Goal: Task Accomplishment & Management: Manage account settings

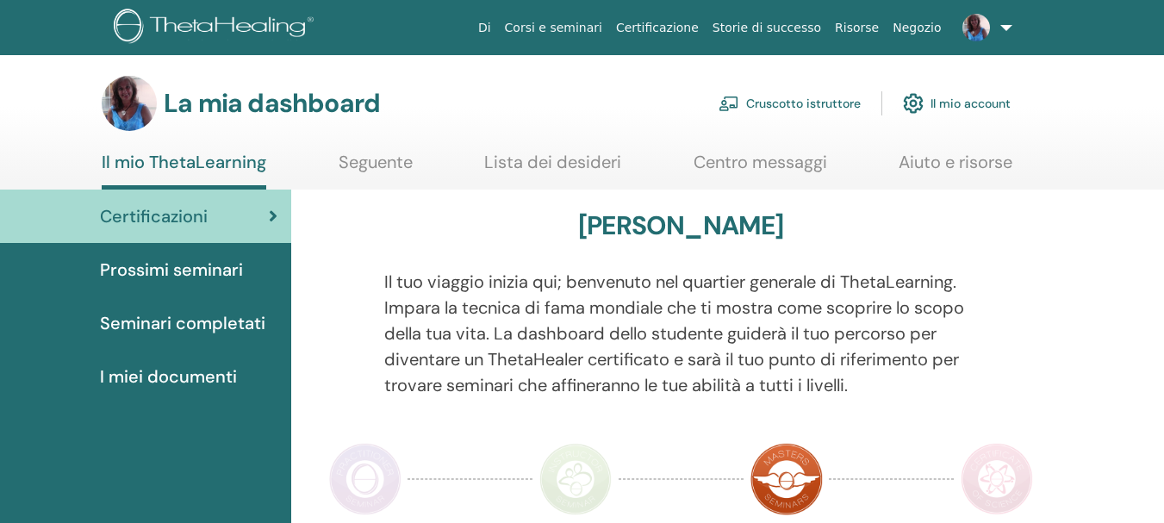
click at [784, 103] on font "Cruscotto istruttore" at bounding box center [803, 105] width 115 height 16
click at [790, 103] on font "Cruscotto istruttore" at bounding box center [803, 105] width 115 height 16
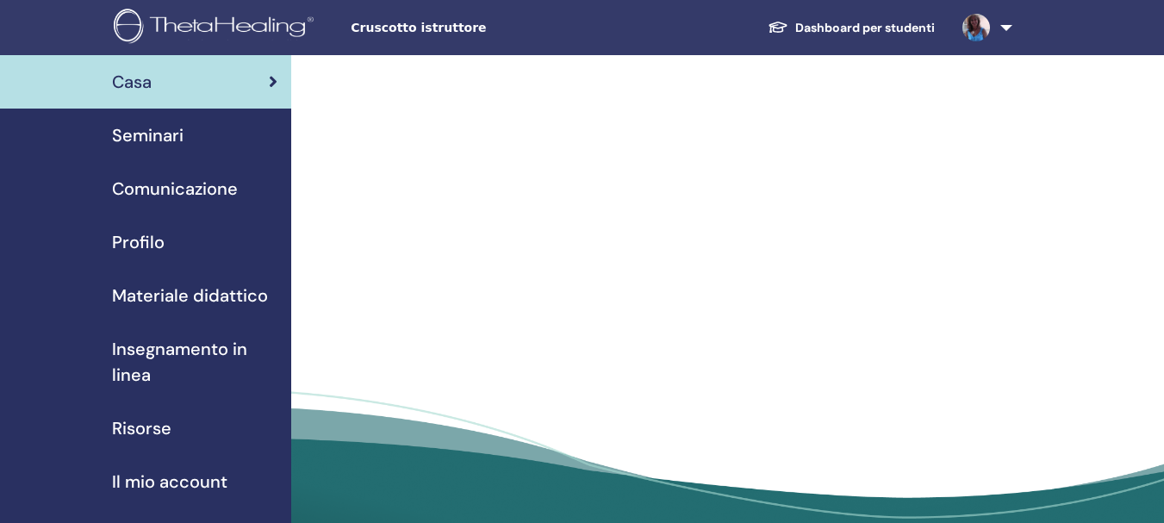
click at [147, 138] on span "Seminari" at bounding box center [148, 135] width 72 height 26
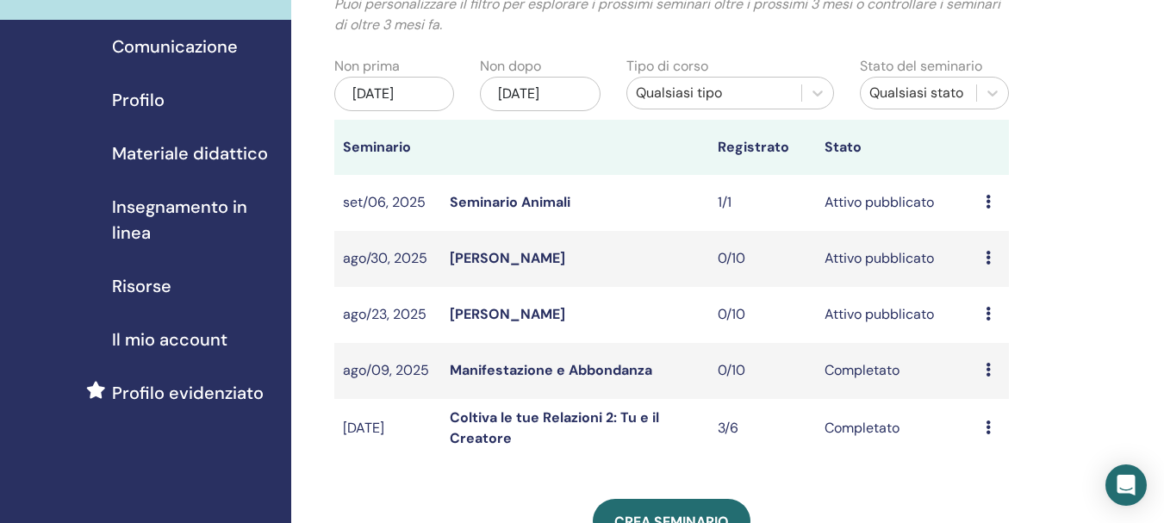
scroll to position [172, 0]
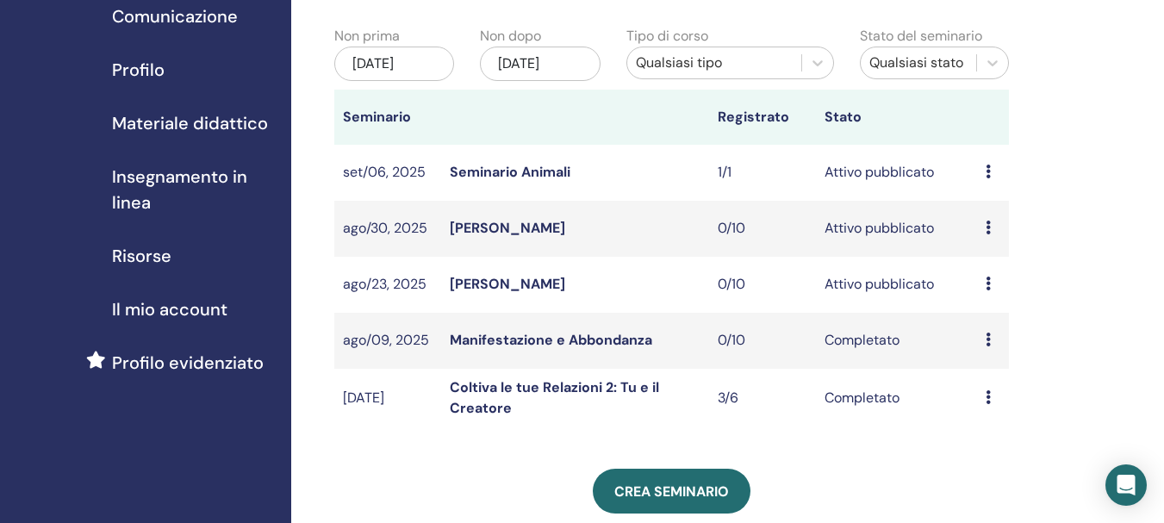
click at [988, 290] on icon at bounding box center [988, 284] width 5 height 14
click at [985, 392] on p "Annulla" at bounding box center [997, 394] width 78 height 21
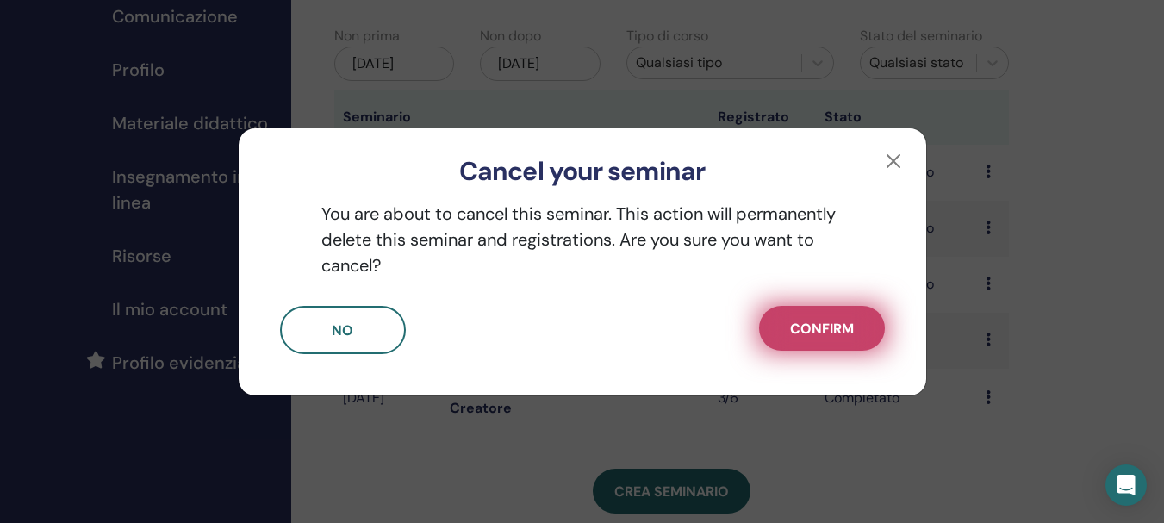
click at [838, 331] on span "Confirm" at bounding box center [822, 329] width 64 height 18
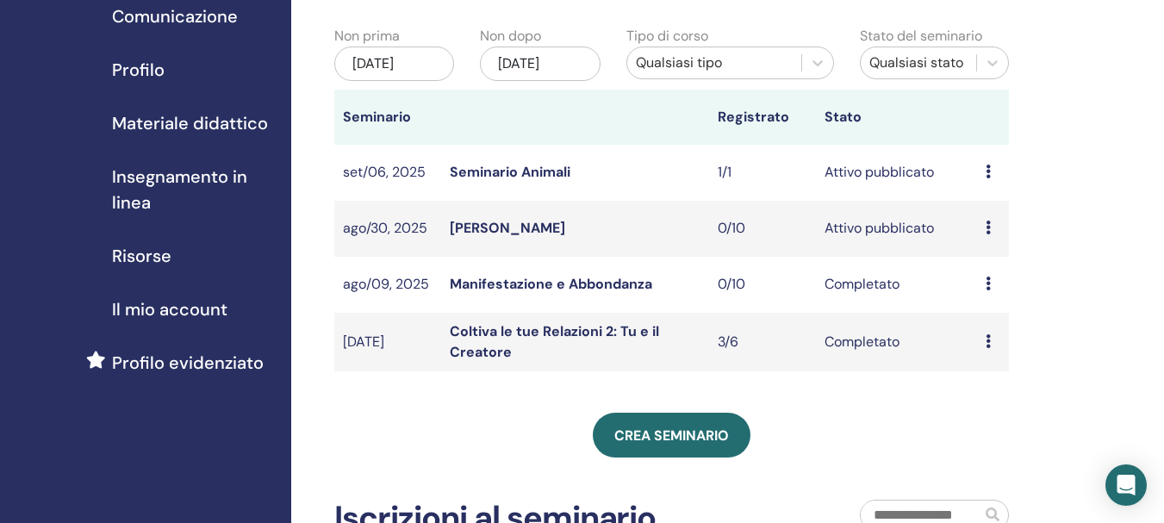
click at [988, 290] on icon at bounding box center [988, 284] width 5 height 14
click at [1139, 248] on div "I miei seminari Puoi personalizzare il filtro per esplorare i prossimi seminari…" at bounding box center [727, 400] width 873 height 1035
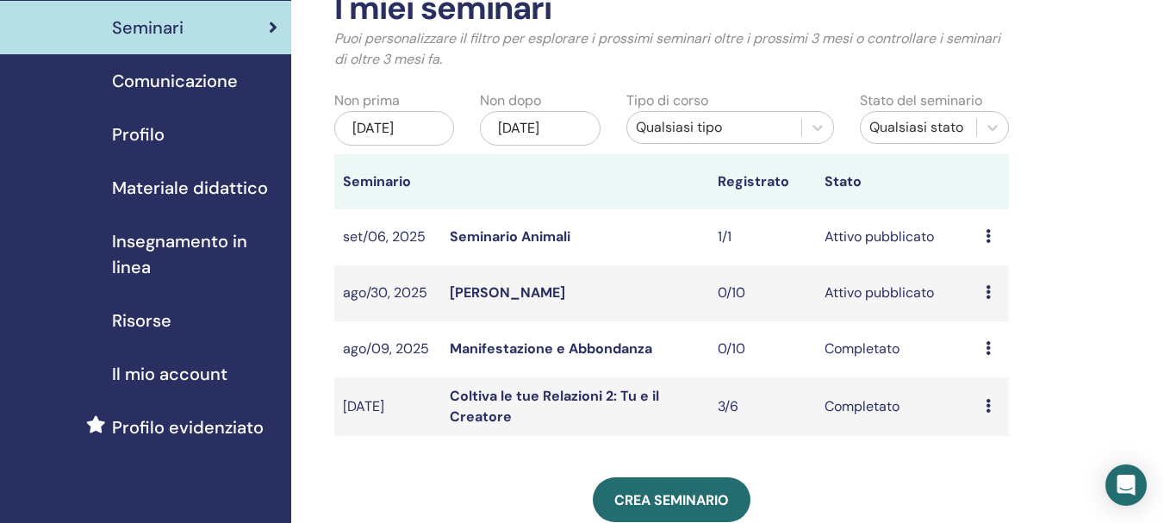
scroll to position [0, 0]
